Goal: Task Accomplishment & Management: Manage account settings

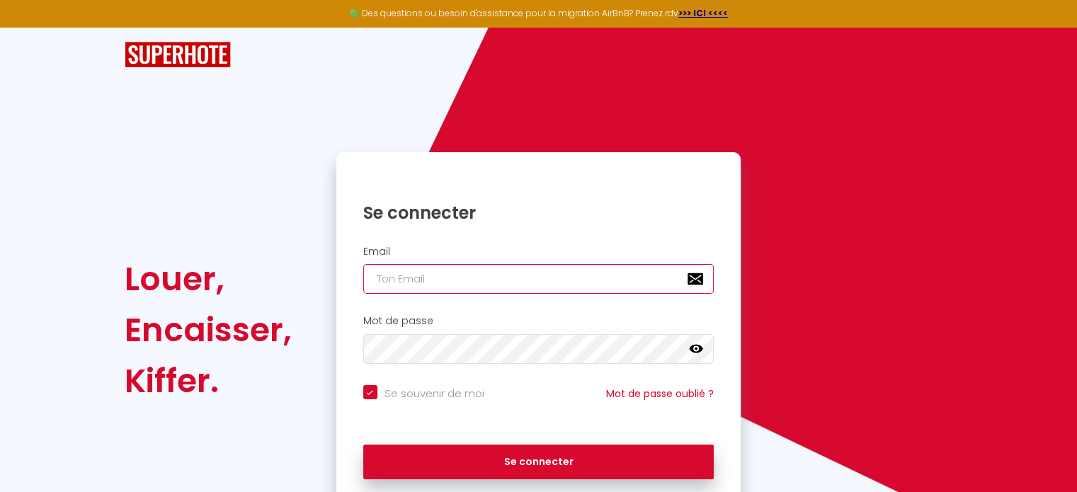
type input "[DOMAIN_NAME][EMAIL_ADDRESS][DOMAIN_NAME]"
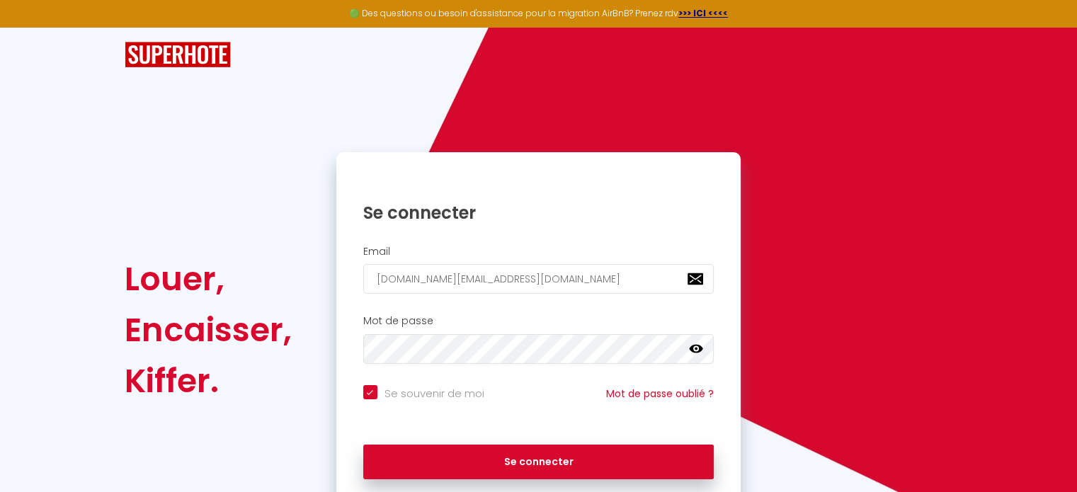
click at [458, 228] on div "Se connecter" at bounding box center [538, 201] width 405 height 71
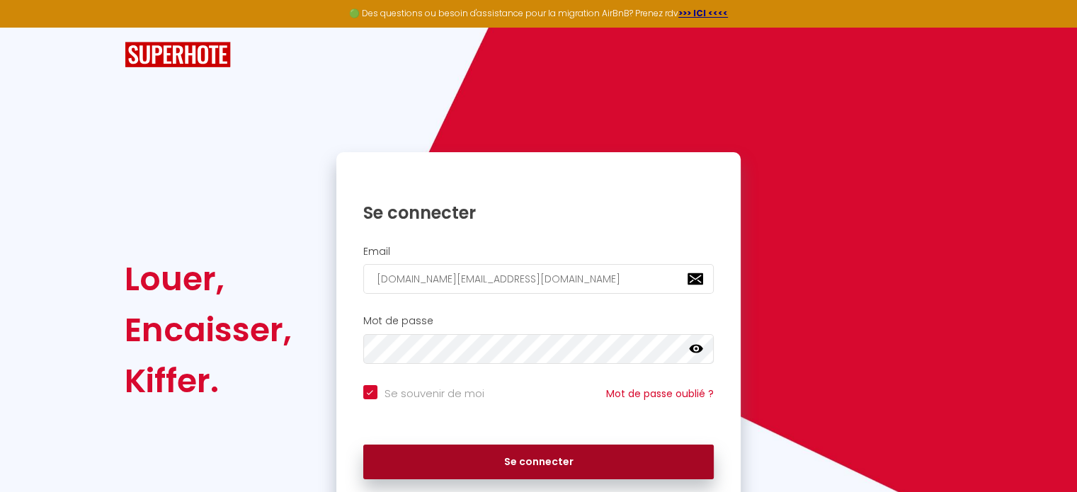
click at [479, 467] on button "Se connecter" at bounding box center [538, 462] width 351 height 35
checkbox input "true"
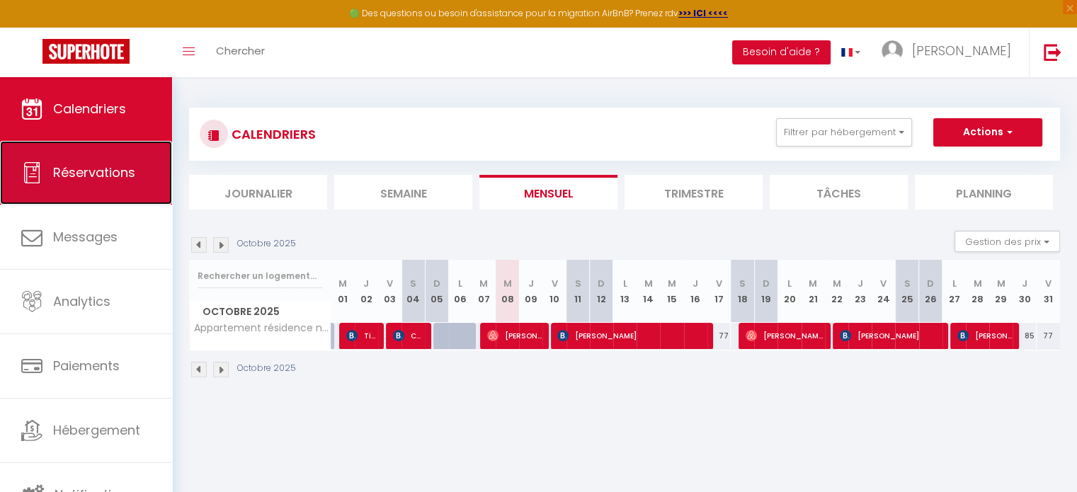
click at [137, 173] on link "Réservations" at bounding box center [86, 173] width 172 height 64
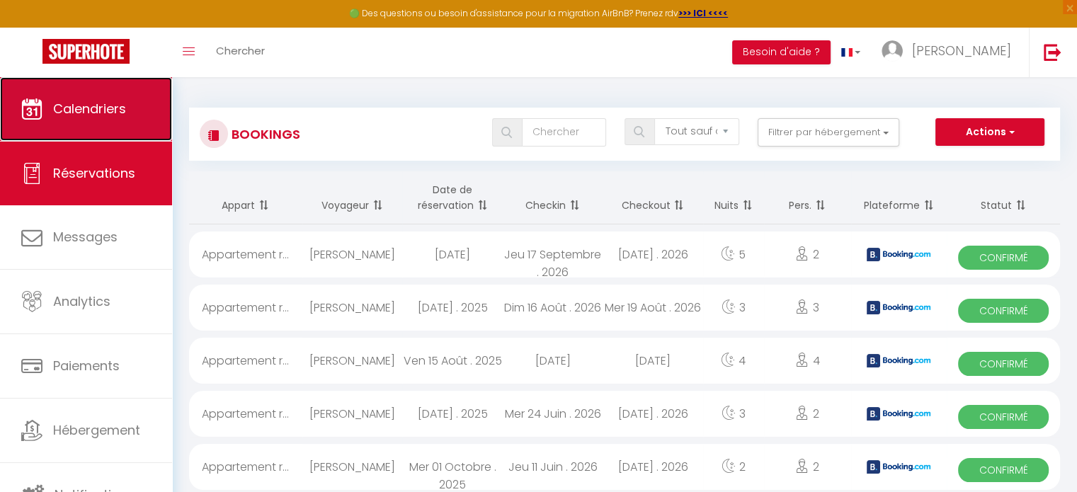
click at [83, 98] on link "Calendriers" at bounding box center [86, 109] width 172 height 64
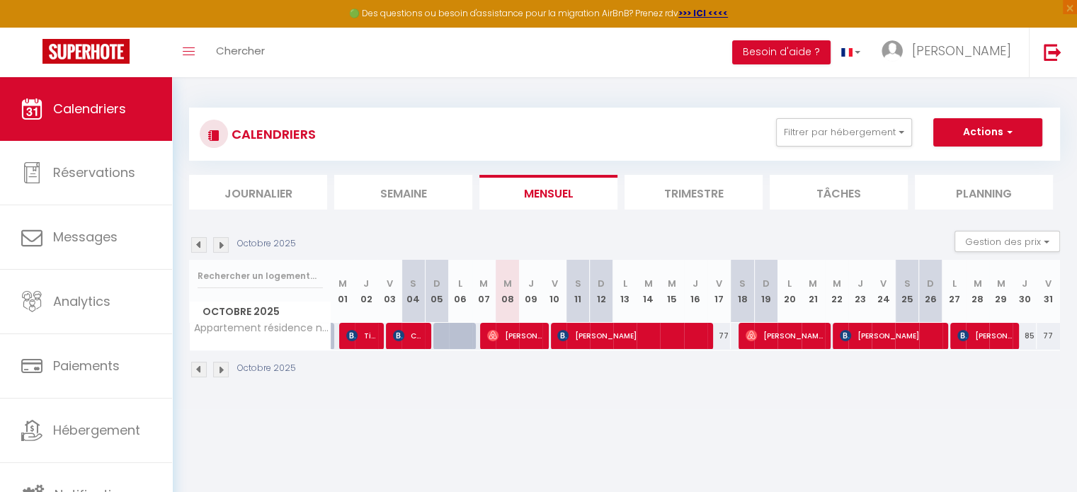
click at [708, 194] on li "Trimestre" at bounding box center [693, 192] width 138 height 35
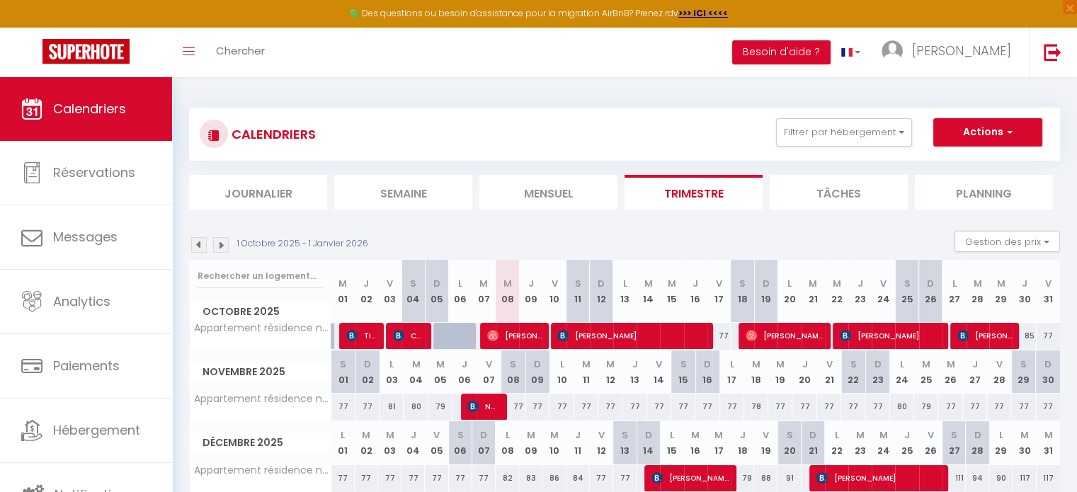
click at [198, 244] on img at bounding box center [199, 245] width 16 height 16
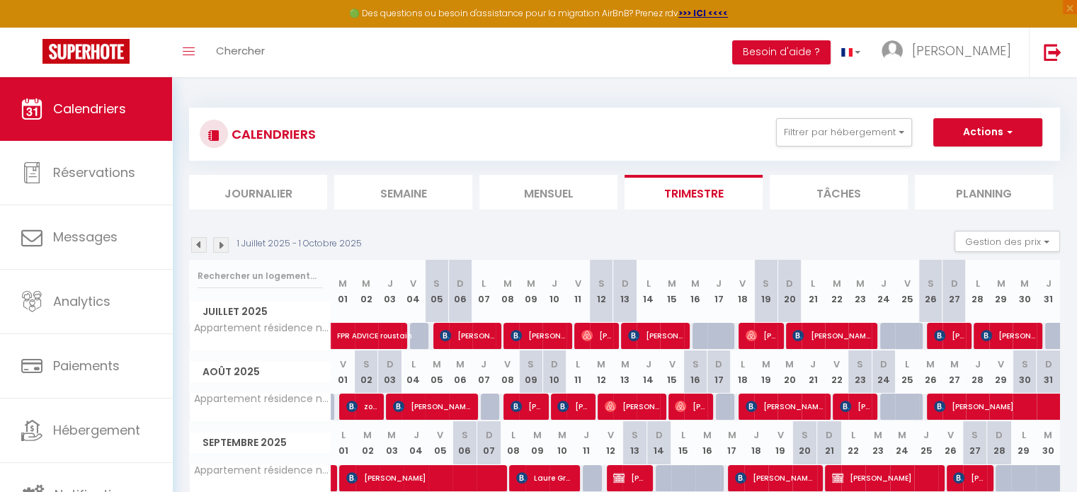
scroll to position [76, 0]
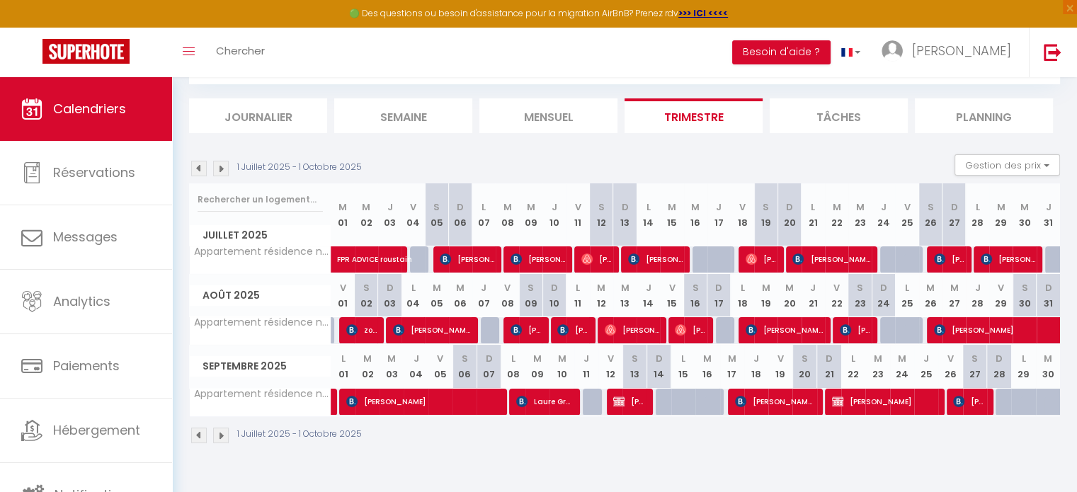
click at [197, 165] on img at bounding box center [199, 169] width 16 height 16
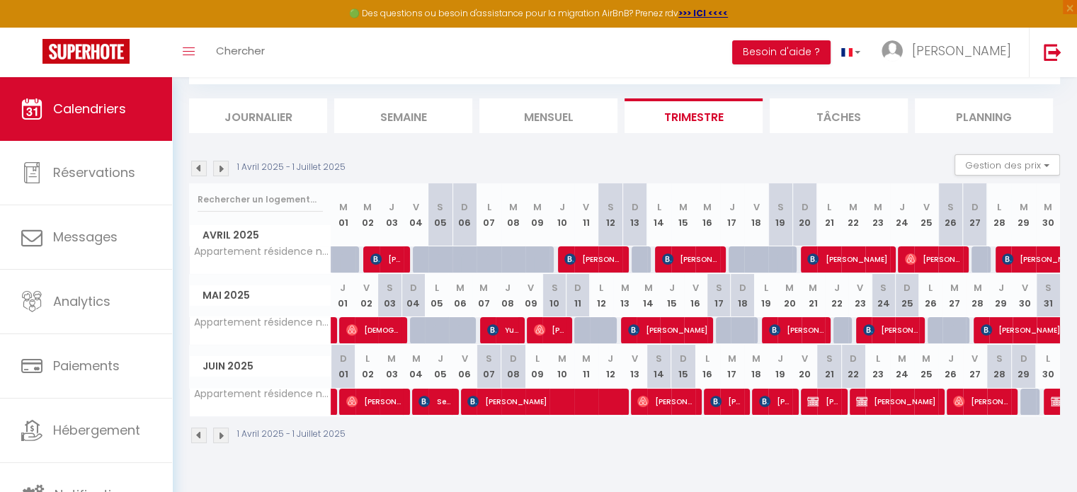
click at [205, 163] on img at bounding box center [199, 169] width 16 height 16
